Goal: Check status

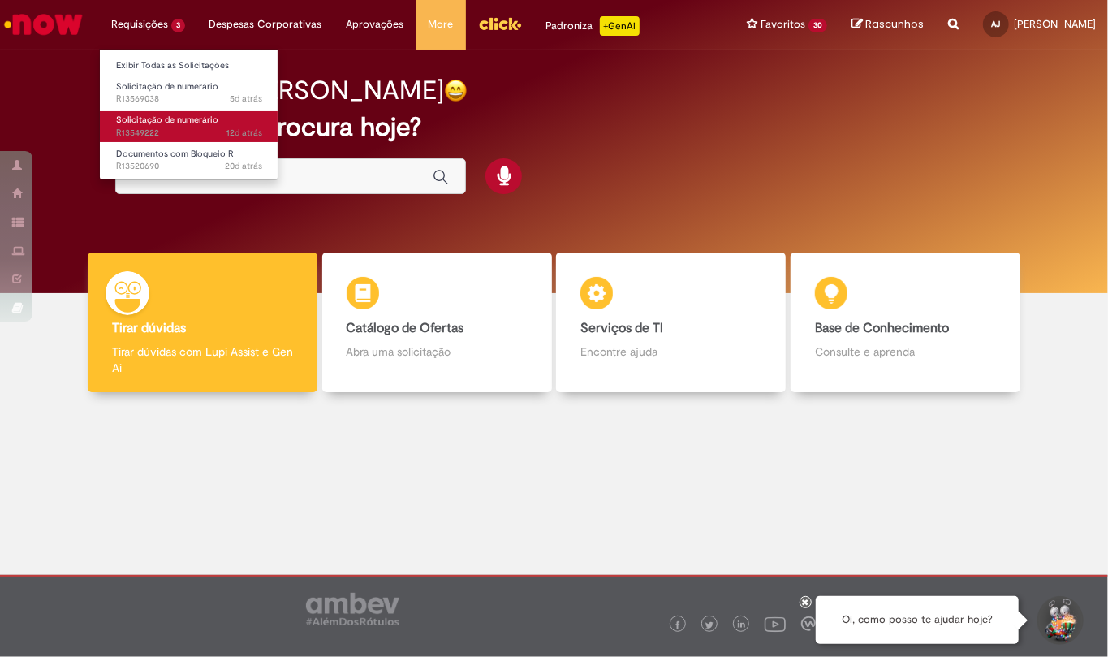
click at [185, 121] on span "Solicitação de numerário" at bounding box center [167, 120] width 102 height 12
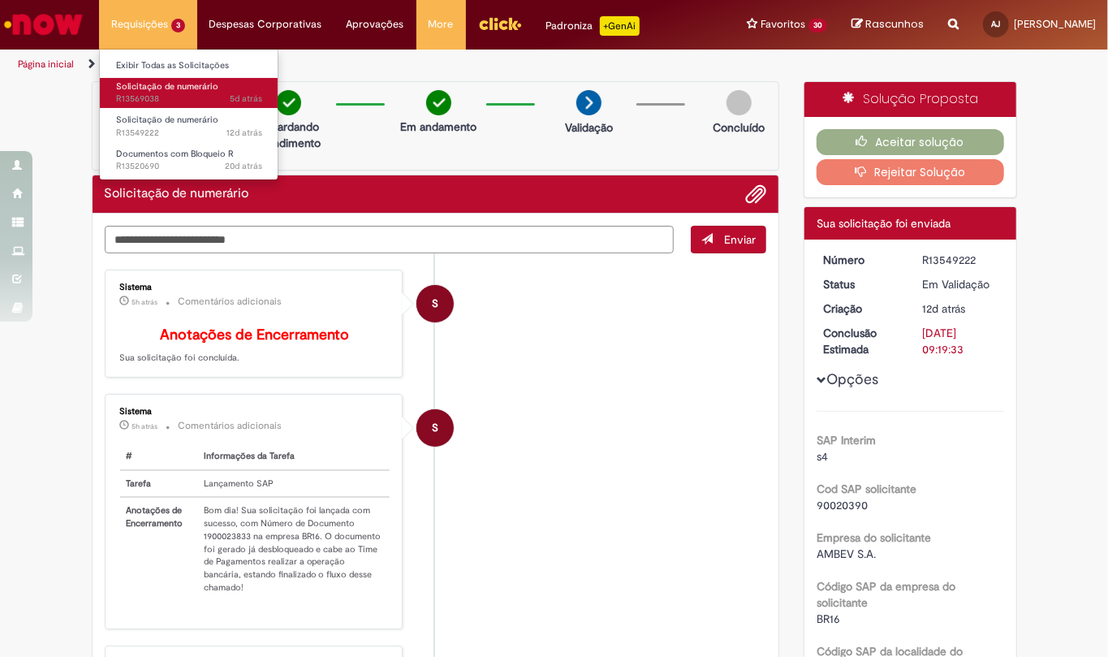
click at [170, 88] on span "Solicitação de numerário" at bounding box center [167, 86] width 102 height 12
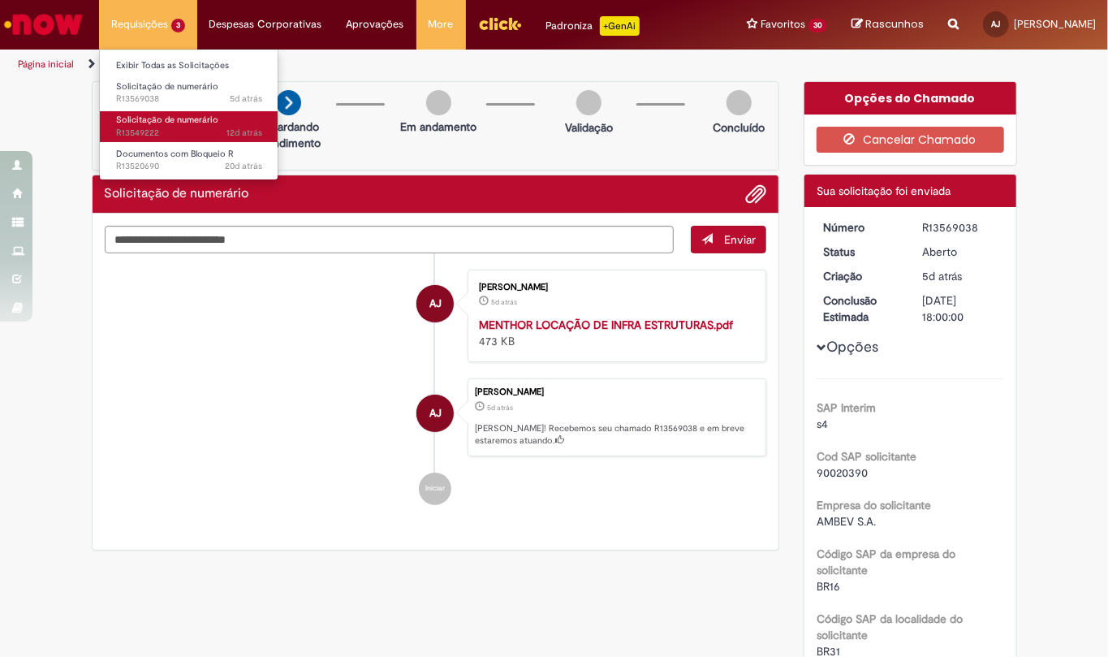
click at [157, 112] on link "Solicitação de numerário 12d atrás 12 dias atrás R13549222" at bounding box center [189, 126] width 179 height 30
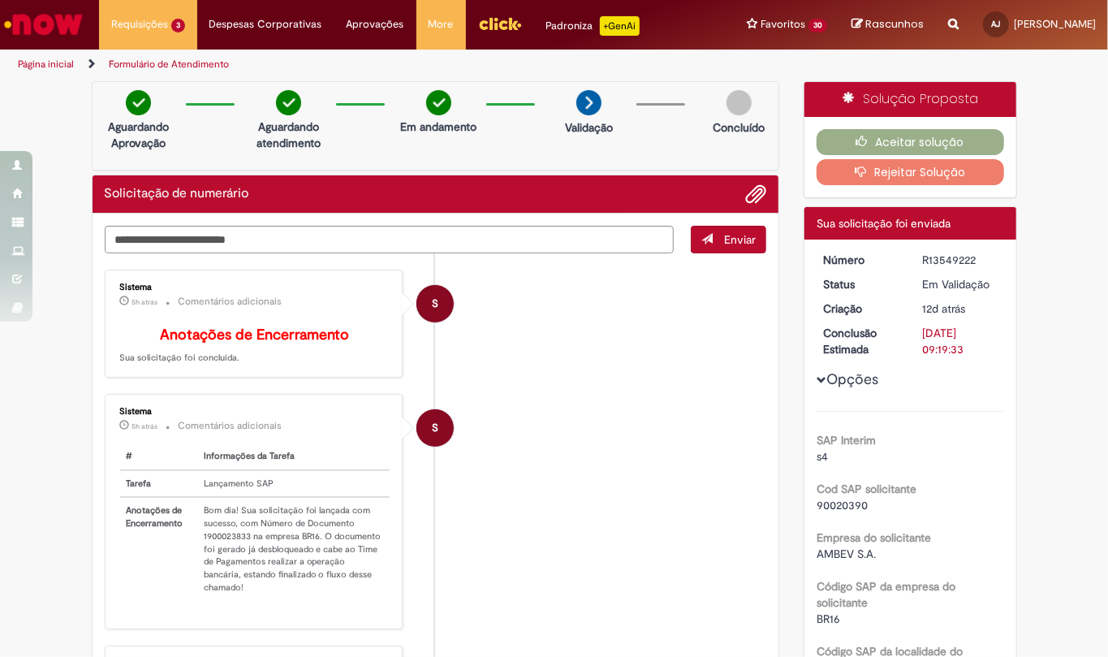
click at [219, 566] on td "Bom dia! Sua solicitação foi lançada com sucesso, com Número de Documento 19000…" at bounding box center [293, 548] width 193 height 103
copy td "1900023833"
click at [870, 155] on button "Aceitar solução" at bounding box center [911, 142] width 188 height 26
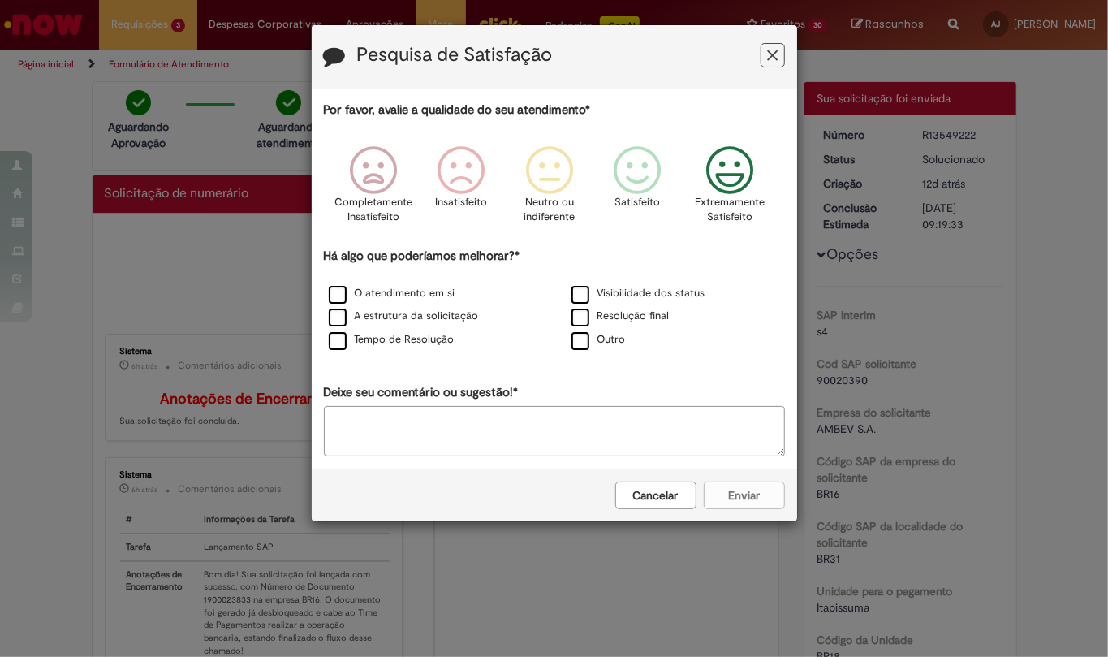
click at [738, 169] on icon "Feedback" at bounding box center [729, 170] width 61 height 49
click at [335, 294] on label "O atendimento em si" at bounding box center [392, 293] width 127 height 15
click at [744, 498] on button "Enviar" at bounding box center [744, 495] width 81 height 28
